Goal: Find specific page/section: Find specific page/section

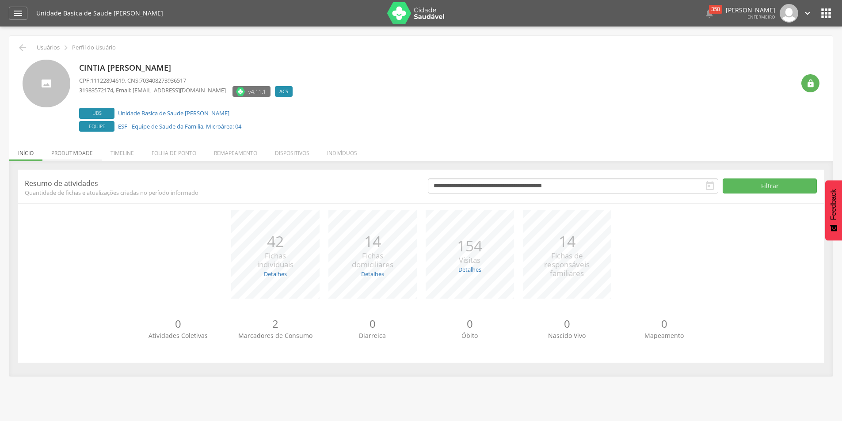
click at [79, 153] on li "Produtividade" at bounding box center [71, 151] width 59 height 21
click at [65, 151] on li "Produtividade" at bounding box center [71, 151] width 59 height 21
click at [61, 150] on li "Produtividade" at bounding box center [71, 151] width 59 height 21
click at [85, 156] on li "Produtividade" at bounding box center [71, 151] width 59 height 21
click at [90, 155] on li "Produtividade" at bounding box center [71, 151] width 59 height 21
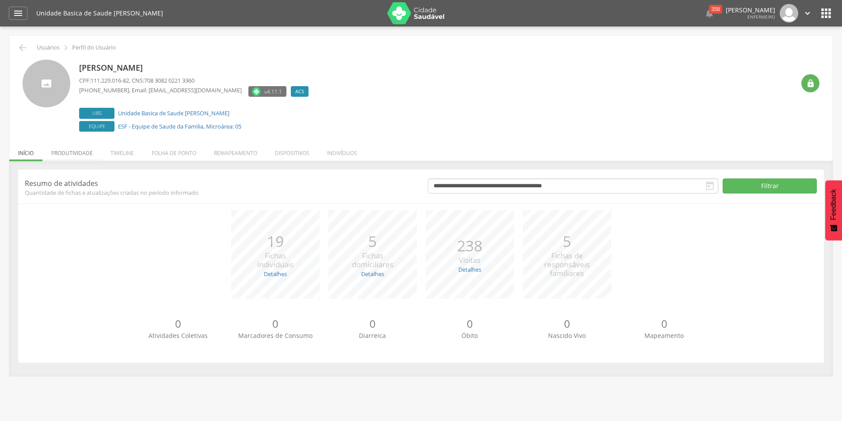
click at [65, 151] on li "Produtividade" at bounding box center [71, 151] width 59 height 21
click at [60, 153] on li "Produtividade" at bounding box center [71, 151] width 59 height 21
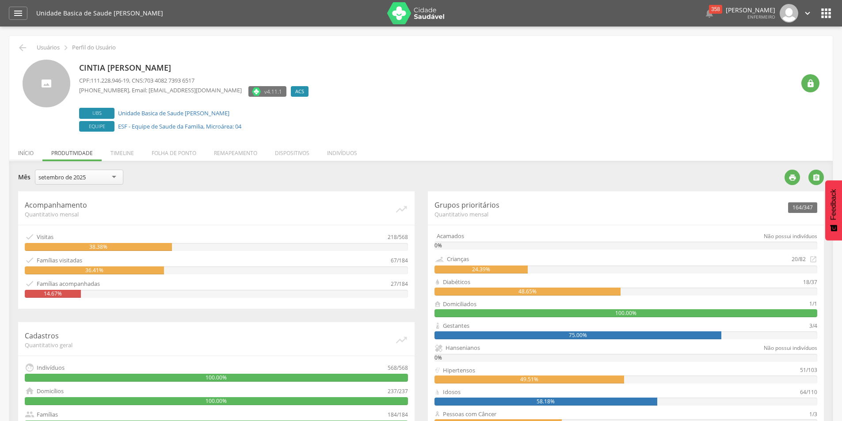
click at [29, 153] on li "Início" at bounding box center [25, 151] width 33 height 21
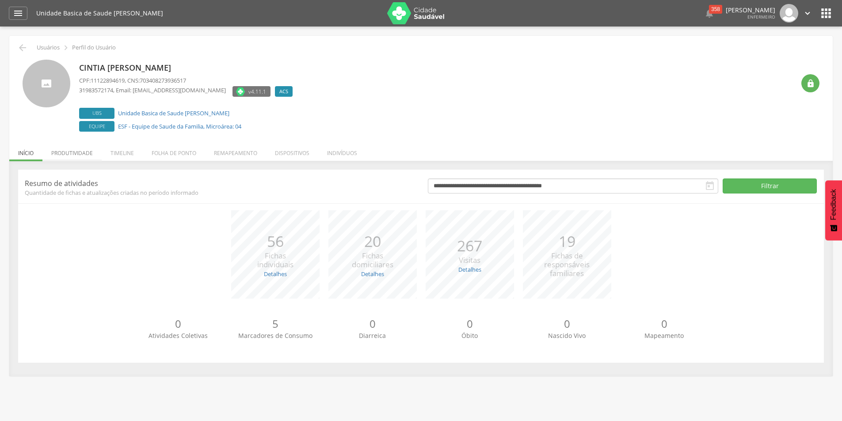
click at [88, 153] on li "Produtividade" at bounding box center [71, 151] width 59 height 21
click at [70, 154] on li "Produtividade" at bounding box center [71, 151] width 59 height 21
